Goal: Information Seeking & Learning: Learn about a topic

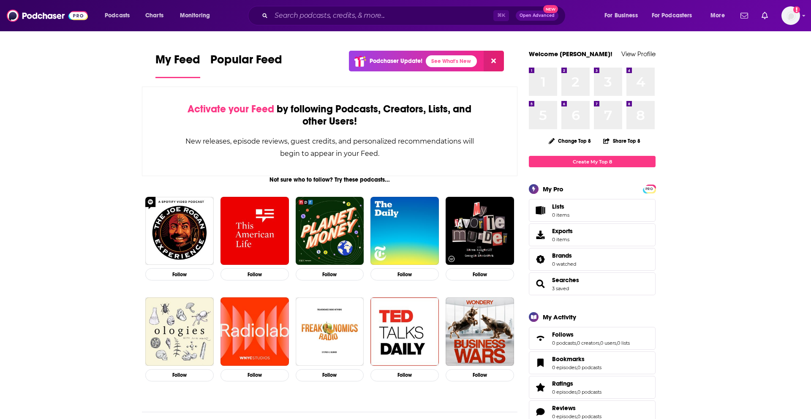
click at [341, 23] on div "⌘ K Open Advanced New" at bounding box center [407, 15] width 318 height 19
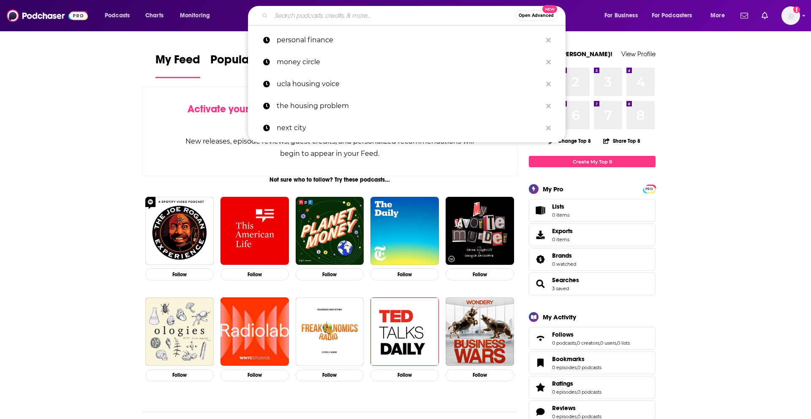
click at [346, 13] on input "Search podcasts, credits, & more..." at bounding box center [393, 16] width 244 height 14
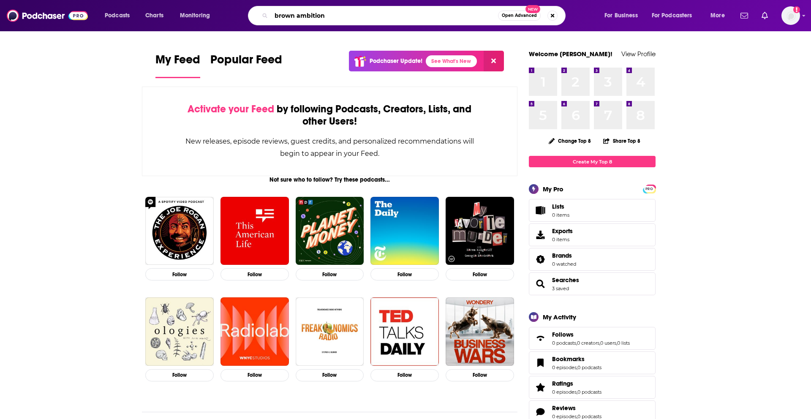
type input "brown ambition"
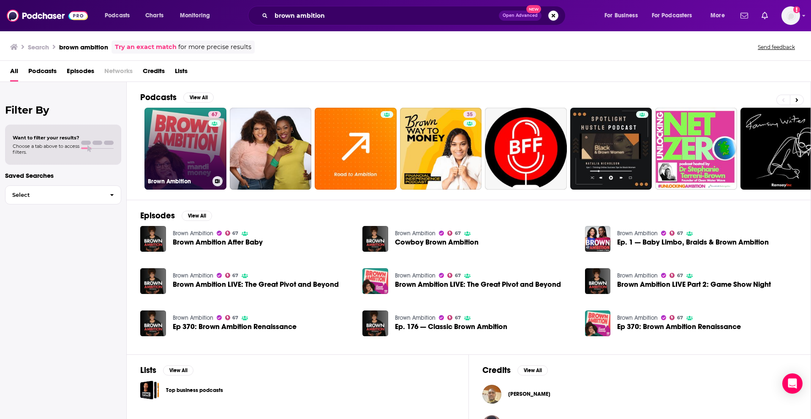
click at [164, 131] on link "67 Brown Ambition" at bounding box center [186, 149] width 82 height 82
